Goal: Information Seeking & Learning: Learn about a topic

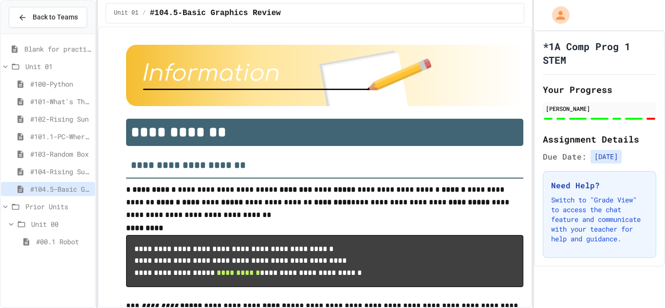
scroll to position [5606, 0]
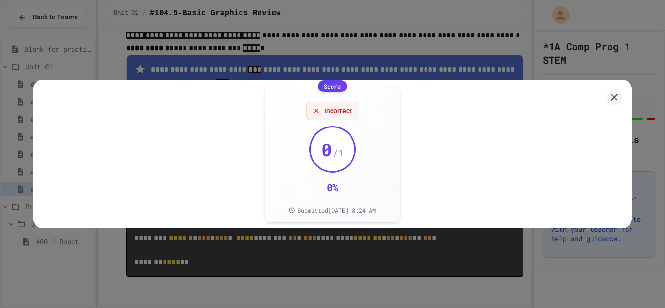
click at [456, 266] on div "Score Incorrect 0 / 1 0 % Submitted [DATE] 8:24 AM" at bounding box center [332, 154] width 665 height 308
click at [613, 97] on icon at bounding box center [614, 98] width 12 height 12
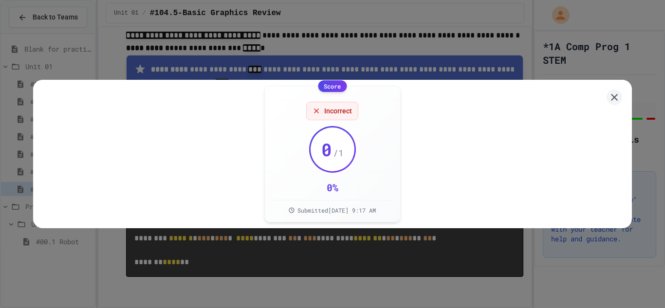
click at [365, 264] on div "Score Incorrect 0 / 1 0 % Submitted [DATE] 9:17 AM" at bounding box center [332, 154] width 665 height 308
click at [615, 99] on icon at bounding box center [614, 97] width 13 height 13
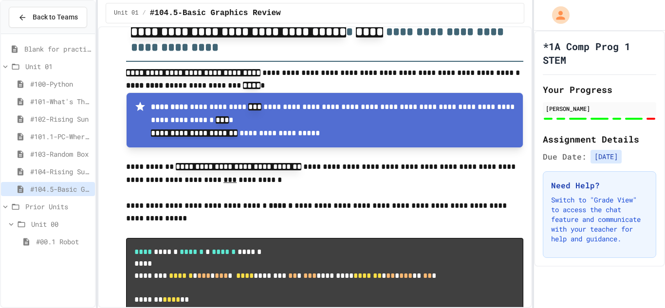
scroll to position [5515, 0]
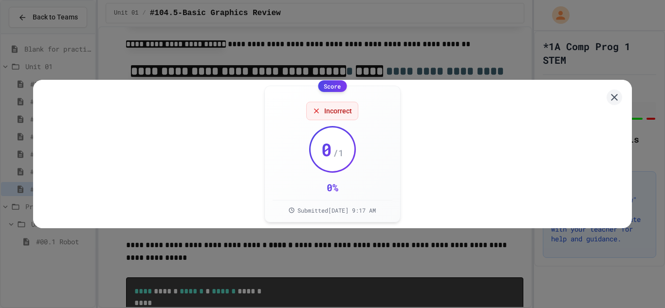
click at [414, 295] on div "Score Incorrect 0 / 1 0 % Submitted [DATE] 9:17 AM" at bounding box center [332, 154] width 665 height 308
click at [607, 96] on button at bounding box center [614, 97] width 17 height 17
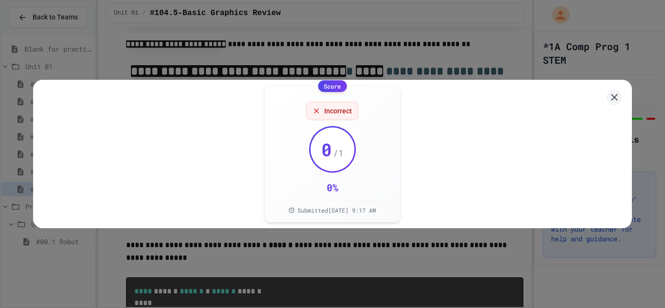
click at [419, 258] on div "Score Incorrect 0 / 1 0 % Submitted [DATE] 9:17 AM" at bounding box center [332, 154] width 665 height 308
click at [619, 93] on icon at bounding box center [614, 97] width 13 height 13
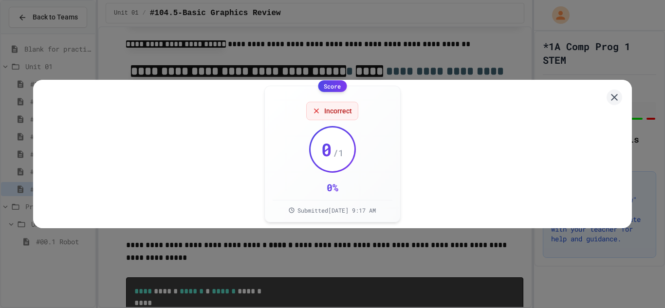
click at [603, 98] on div "Score Incorrect 0 / 1 0 % Submitted [DATE] 9:17 AM" at bounding box center [332, 154] width 598 height 148
click at [610, 98] on icon at bounding box center [614, 98] width 12 height 12
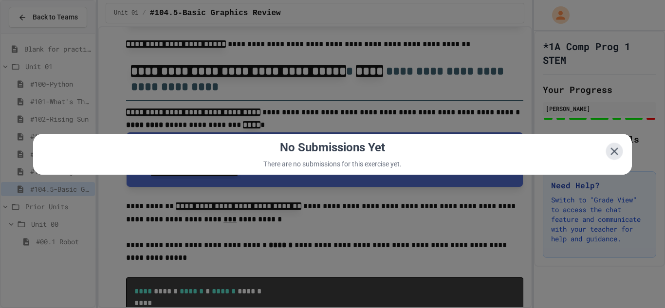
click at [610, 148] on icon at bounding box center [614, 151] width 13 height 13
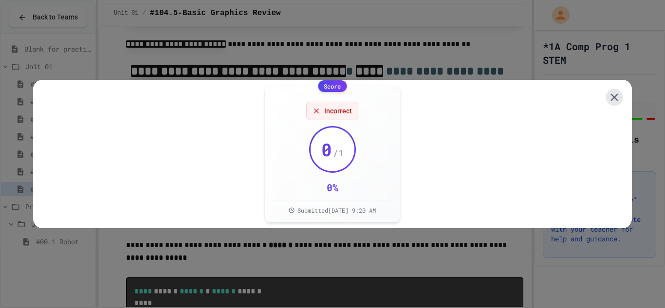
click at [609, 100] on icon at bounding box center [614, 97] width 13 height 13
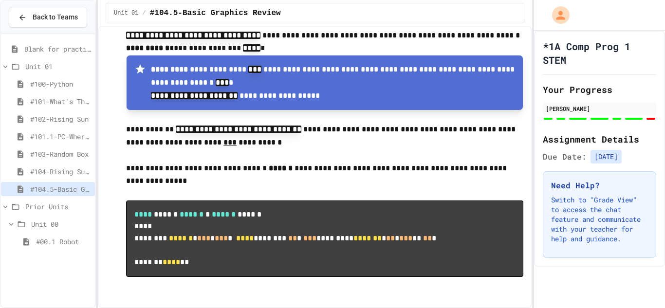
scroll to position [6128, 0]
click at [601, 208] on p "Switch to "Grade View" to access the chat feature and communicate with your tea…" at bounding box center [599, 219] width 97 height 49
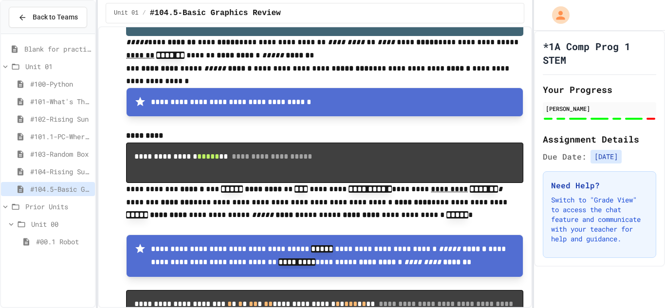
scroll to position [3379, 0]
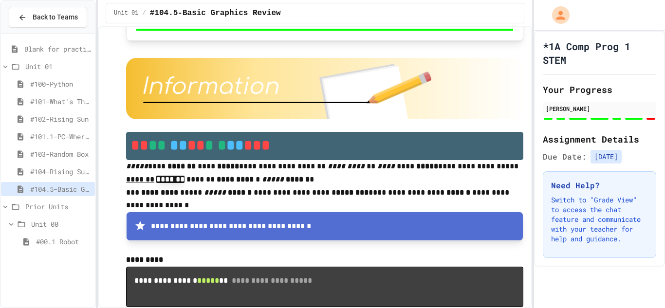
click at [43, 46] on span "Blank for practice" at bounding box center [57, 49] width 67 height 10
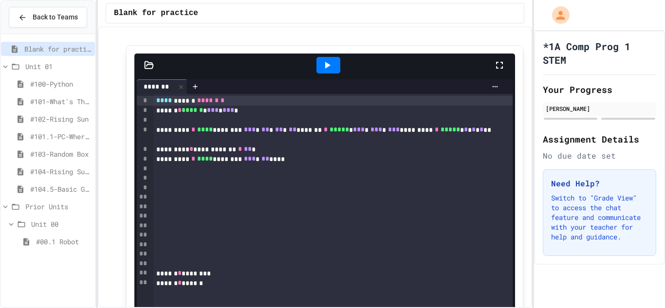
scroll to position [88, 0]
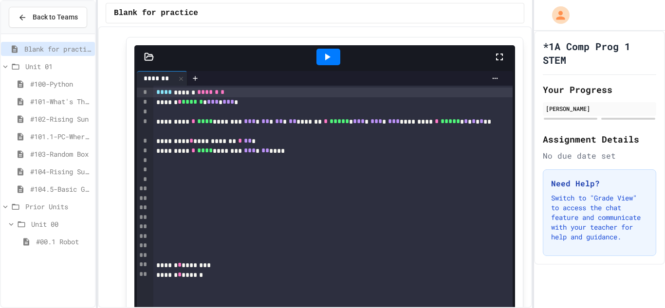
click at [290, 152] on div "********* * **** ******** *** * ** ****" at bounding box center [332, 151] width 359 height 10
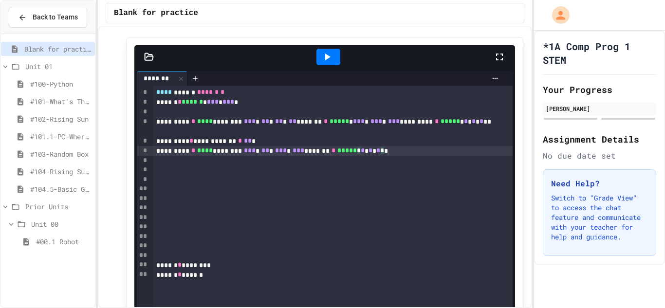
click at [329, 65] on div at bounding box center [328, 57] width 24 height 17
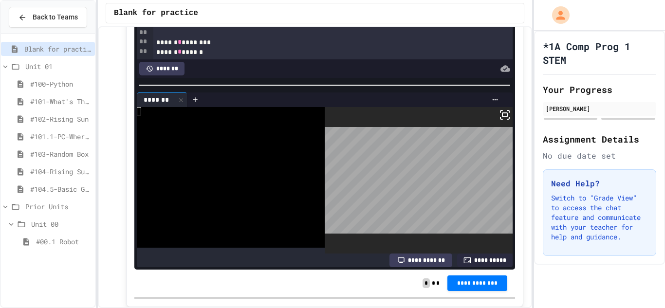
scroll to position [258, 0]
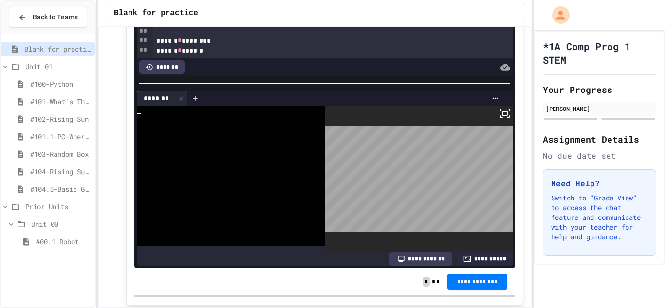
click at [508, 117] on icon at bounding box center [505, 114] width 12 height 12
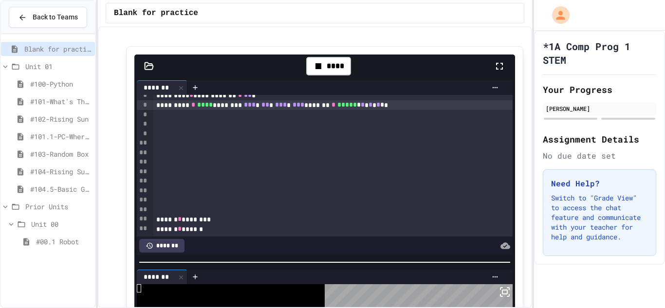
scroll to position [83, 0]
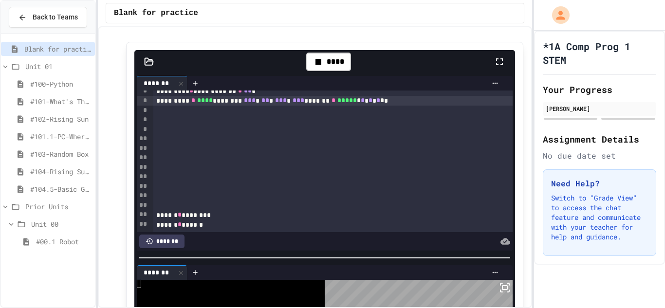
click at [405, 103] on div "********* * **** ******** *** * ** * *** * *** ******* * ***** * * * * * * * *" at bounding box center [332, 101] width 359 height 10
click at [333, 62] on div "****" at bounding box center [328, 62] width 44 height 18
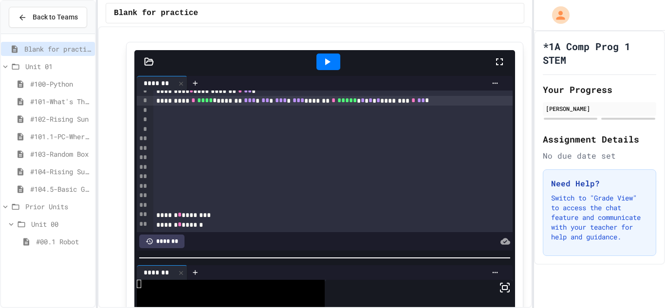
click at [333, 62] on div at bounding box center [328, 62] width 24 height 17
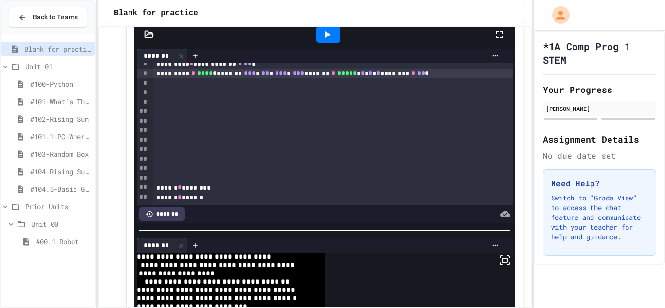
scroll to position [103, 0]
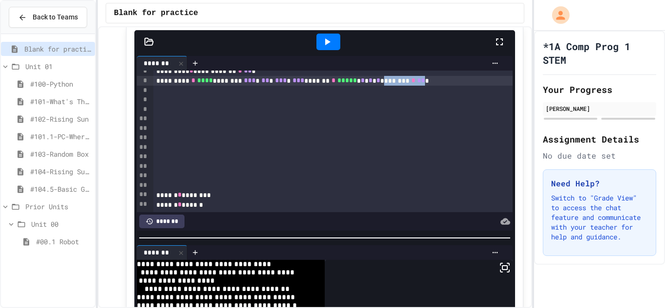
drag, startPoint x: 406, startPoint y: 82, endPoint x: 453, endPoint y: 81, distance: 46.7
click at [453, 81] on div "********* * **** ******** *** * ** * *** * *** ******* * ***** * * * * * * ****…" at bounding box center [332, 81] width 359 height 10
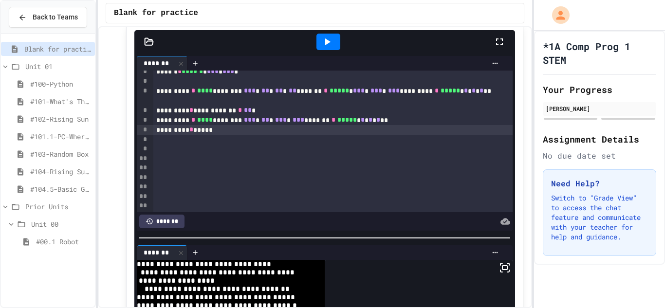
scroll to position [16, 0]
click at [333, 43] on icon at bounding box center [327, 42] width 12 height 12
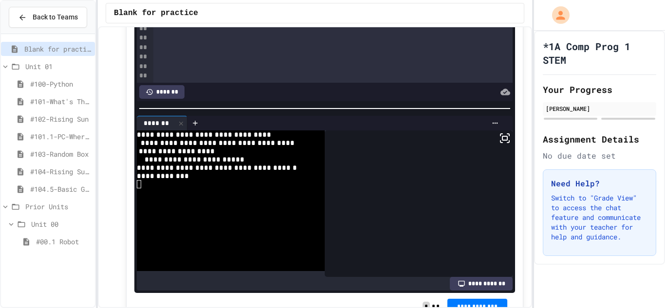
scroll to position [0, 0]
click at [65, 90] on div "#100-Python" at bounding box center [48, 84] width 94 height 14
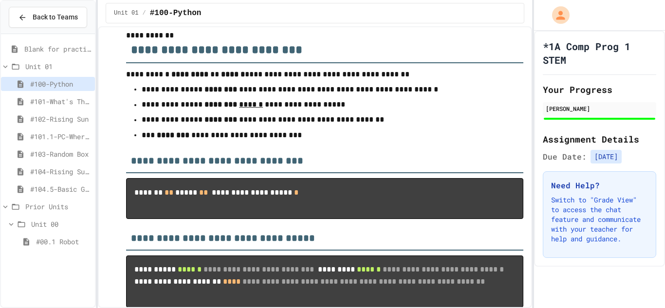
scroll to position [491, 0]
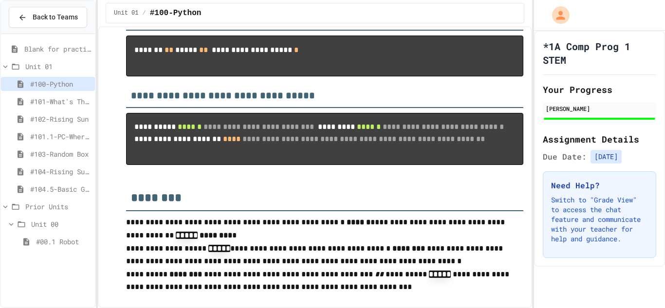
click at [53, 109] on div "#101-What's This ??" at bounding box center [48, 103] width 94 height 18
click at [59, 105] on span "#101-What's This ??" at bounding box center [60, 101] width 61 height 10
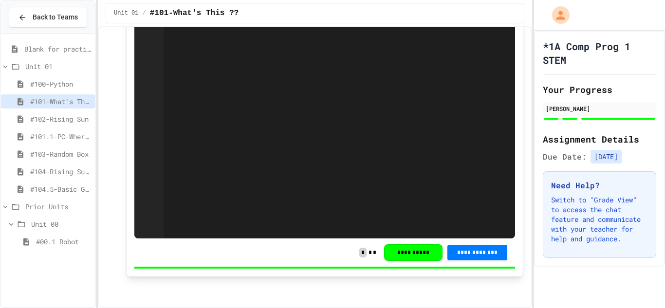
scroll to position [2521, 0]
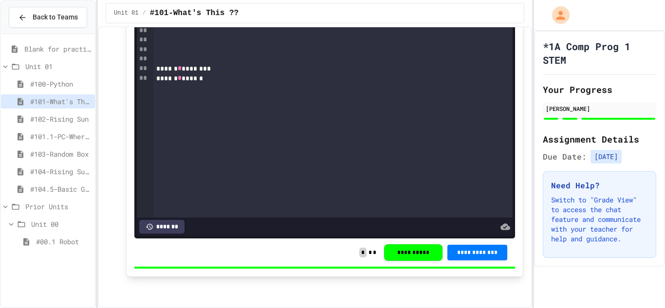
click at [52, 117] on span "#102-Rising Sun" at bounding box center [60, 119] width 61 height 10
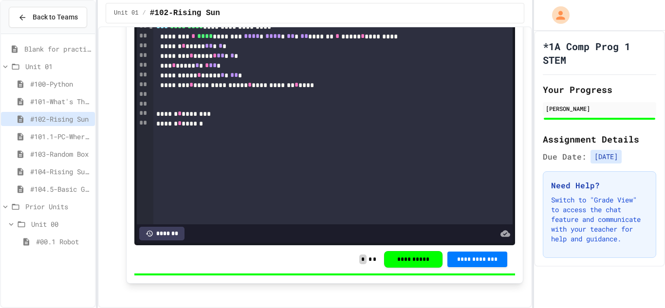
scroll to position [1247, 0]
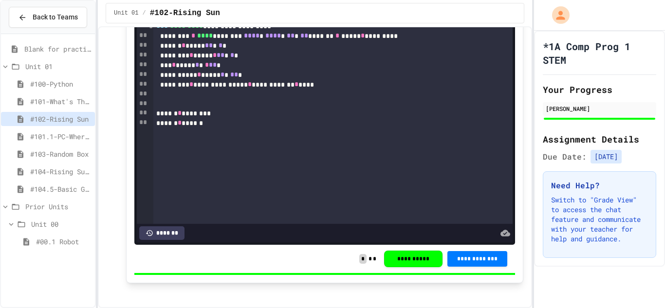
click at [68, 129] on div "#101.1-PC-Where am I?" at bounding box center [48, 136] width 94 height 14
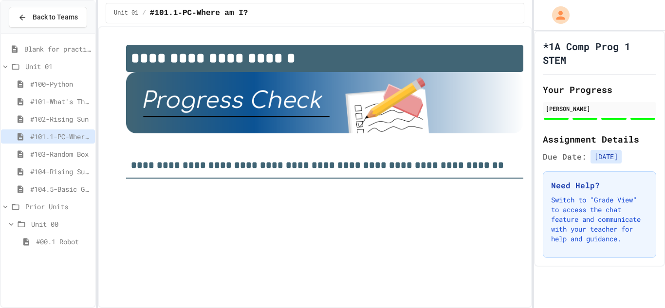
click at [60, 160] on div "#103-Random Box" at bounding box center [48, 154] width 94 height 14
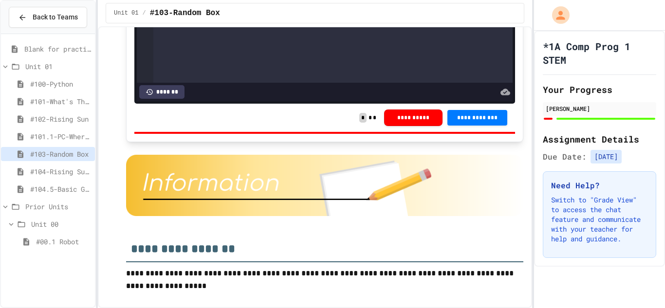
scroll to position [3280, 0]
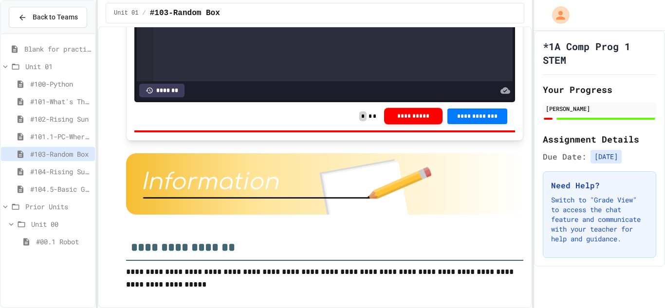
click at [419, 124] on button "**********" at bounding box center [413, 116] width 58 height 17
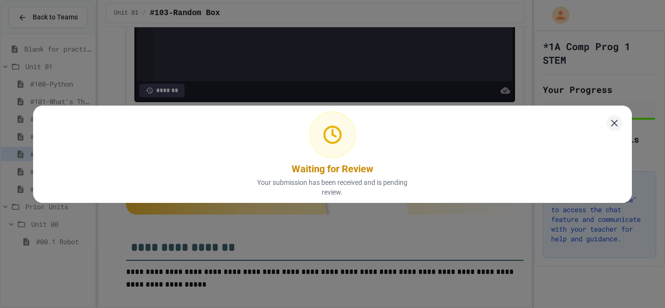
click at [456, 236] on div "Waiting for Review Your submission has been received and is pending review." at bounding box center [332, 154] width 665 height 308
click at [615, 119] on icon at bounding box center [614, 123] width 12 height 12
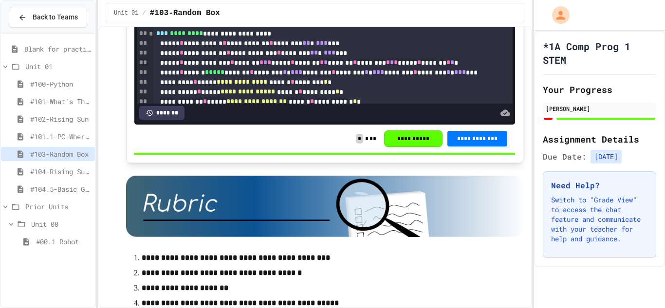
scroll to position [4382, 0]
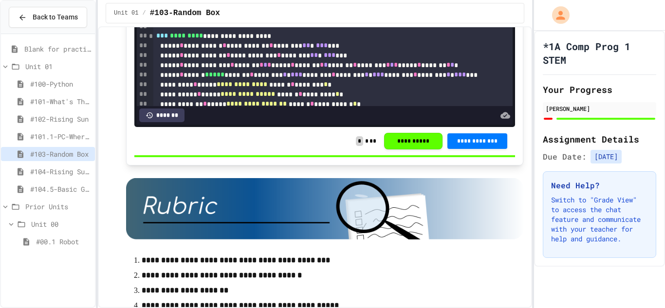
click at [65, 173] on span "#104-Rising Sun Plus" at bounding box center [60, 171] width 61 height 10
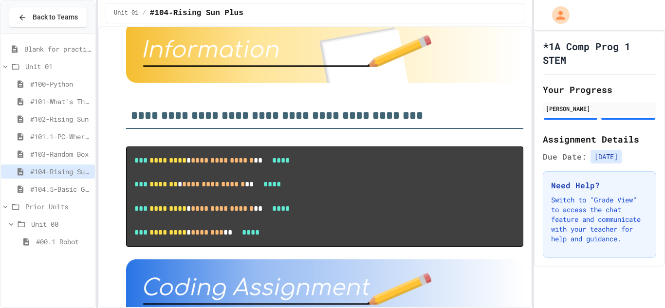
scroll to position [589, 0]
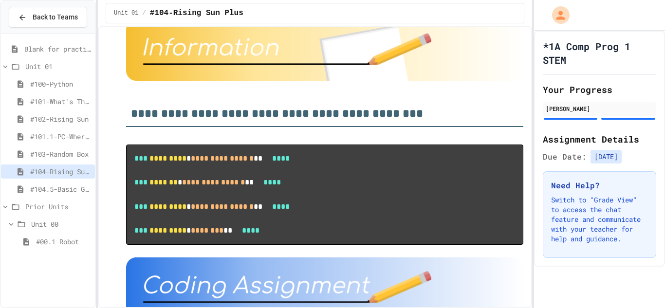
click at [54, 241] on span "#00.1 Robot" at bounding box center [63, 242] width 55 height 10
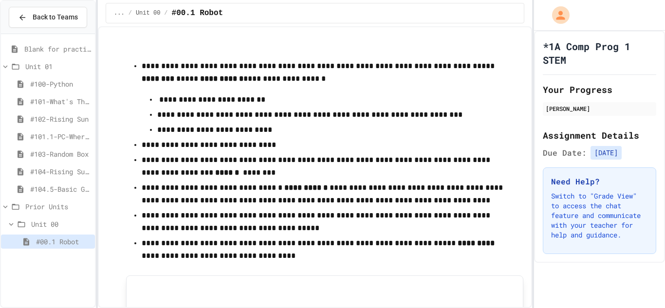
click at [62, 42] on div "Blank for practice" at bounding box center [48, 49] width 94 height 14
